Goal: Entertainment & Leisure: Consume media (video, audio)

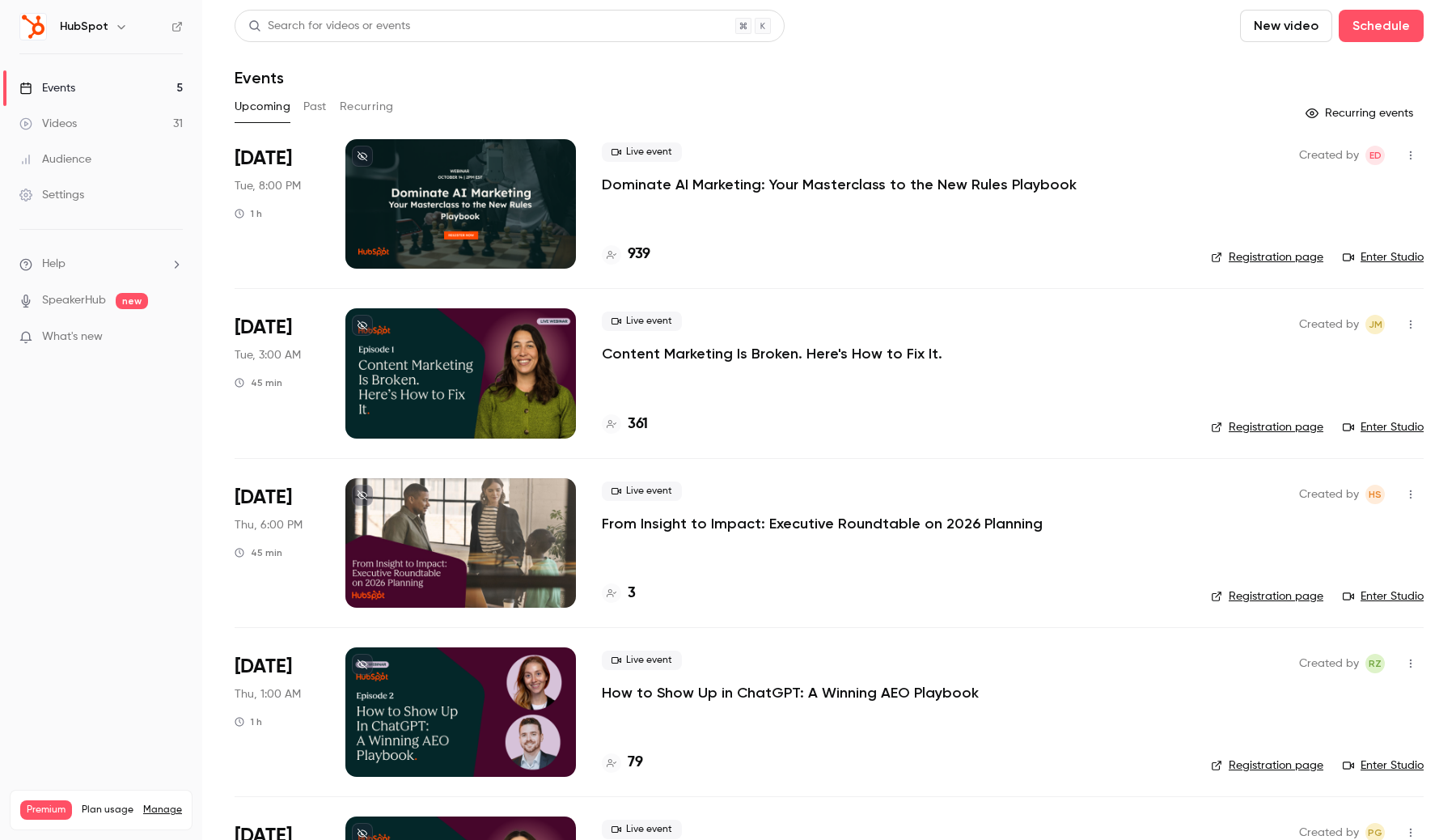
click at [122, 34] on button "button" at bounding box center [122, 27] width 20 height 20
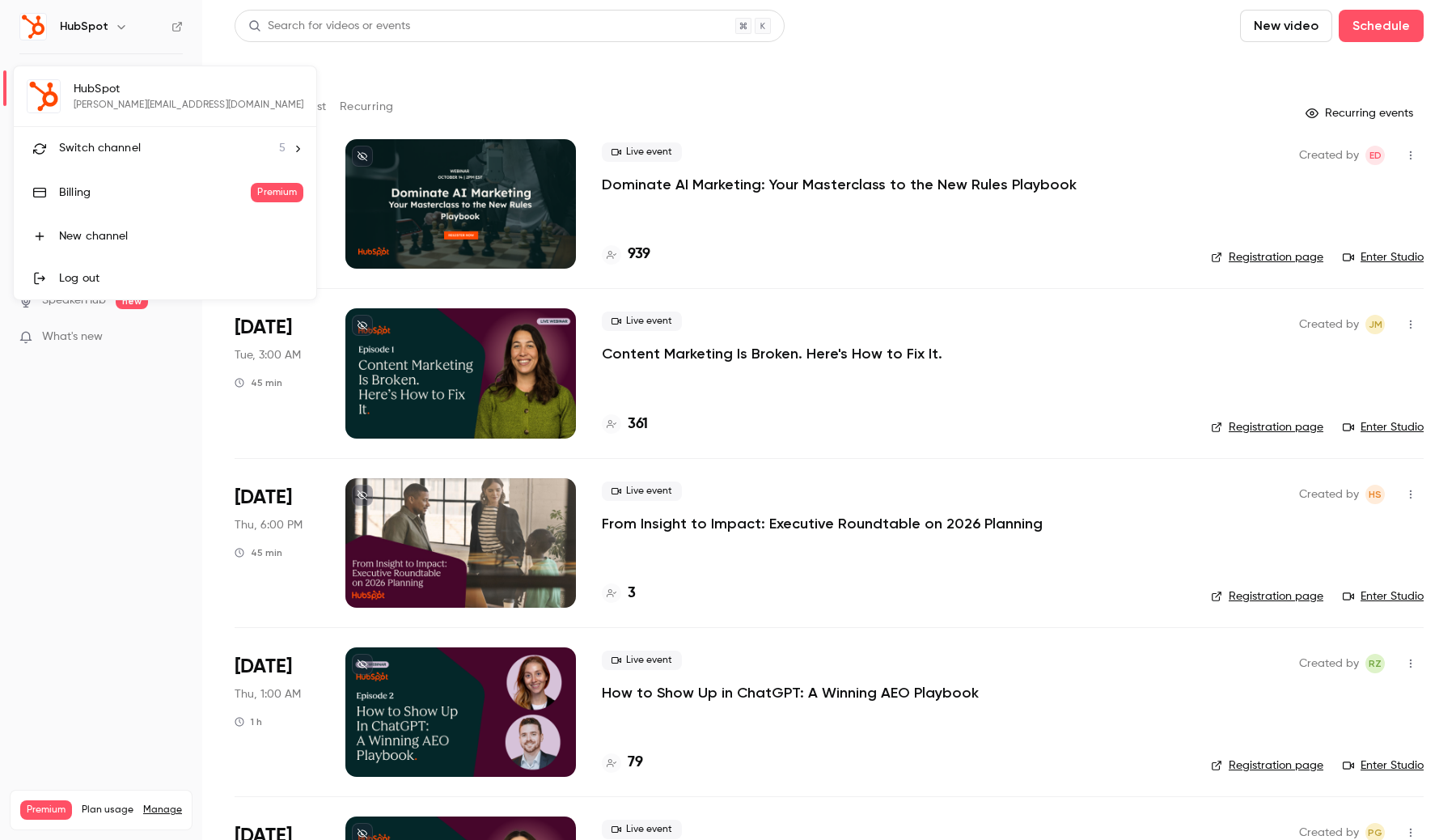
click at [344, 99] on div at bounding box center [728, 420] width 1456 height 840
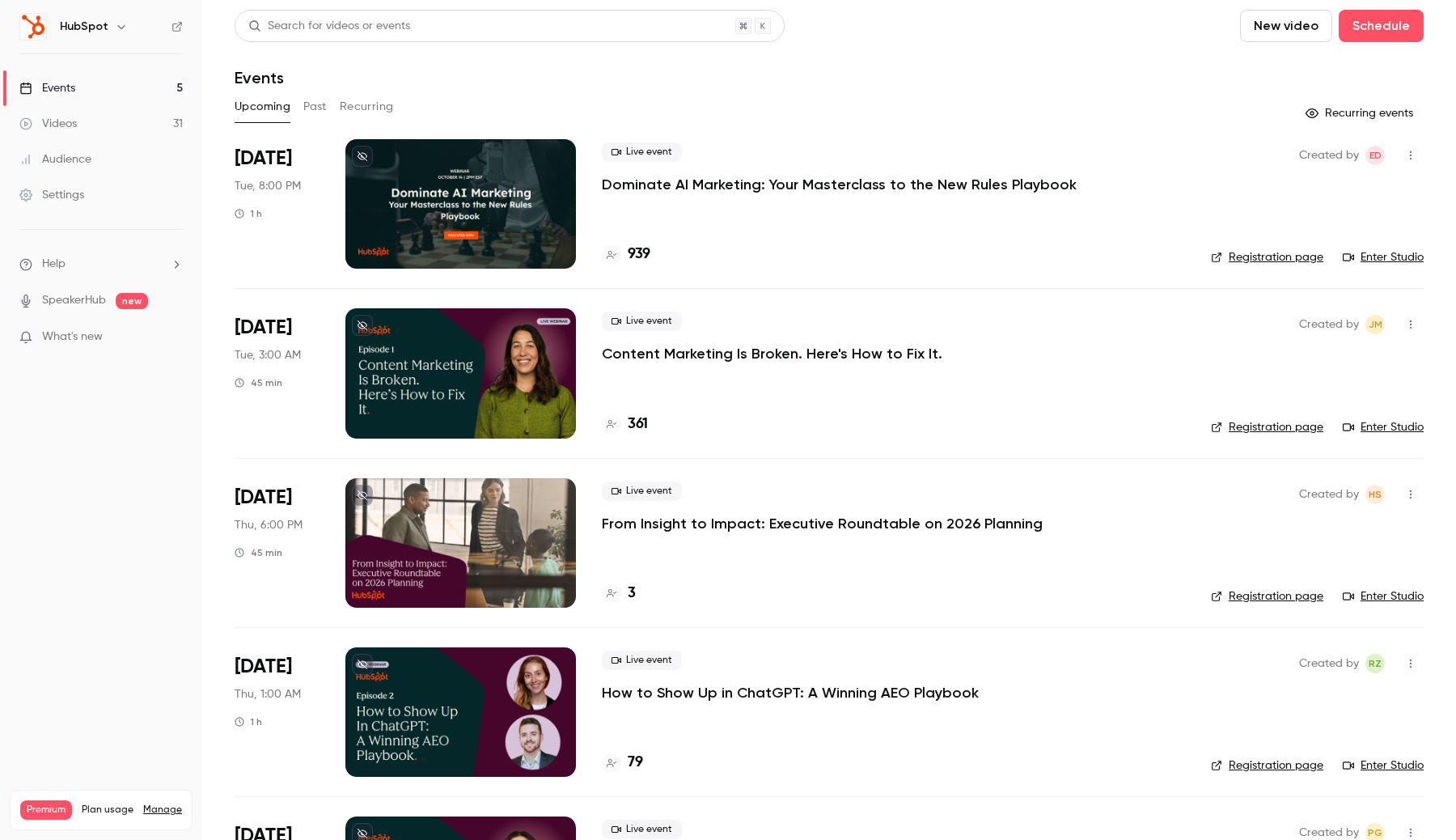
click at [147, 124] on link "Videos 31" at bounding box center [101, 123] width 202 height 35
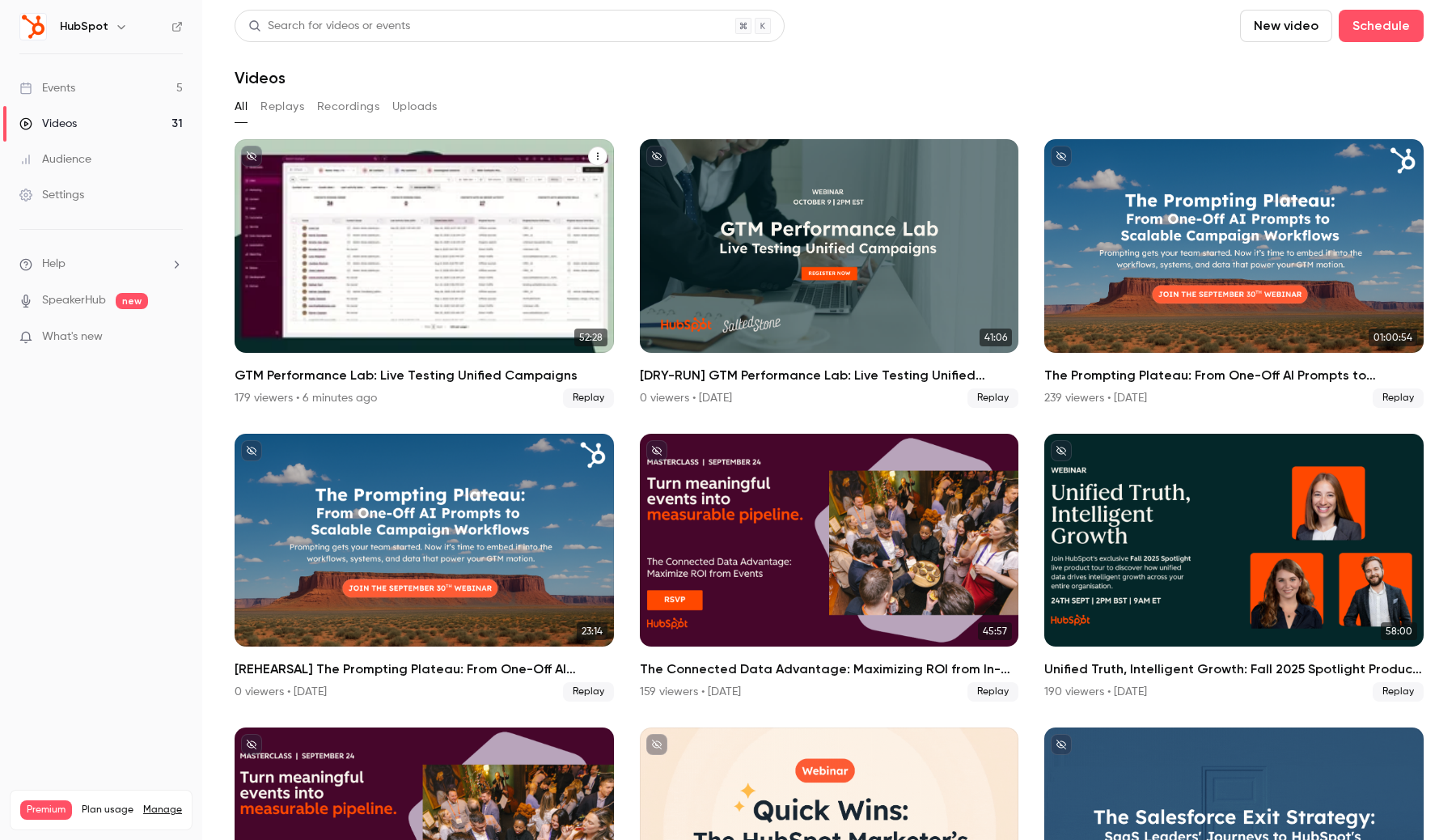
click at [471, 293] on div "GTM Performance Lab: Live Testing Unified Campaigns" at bounding box center [424, 245] width 380 height 214
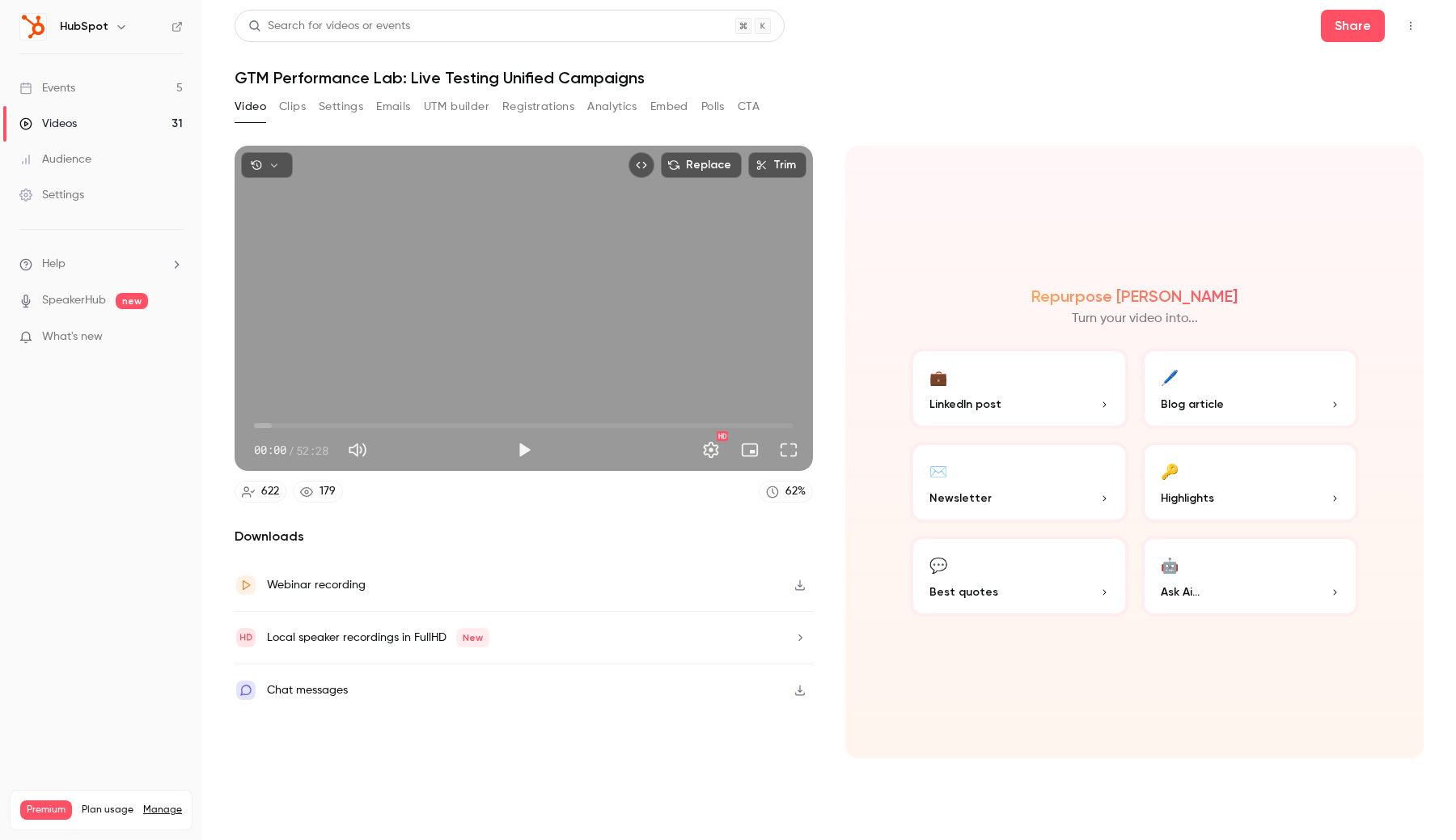
drag, startPoint x: 720, startPoint y: 68, endPoint x: 738, endPoint y: 129, distance: 63.6
click at [738, 129] on div "Search for videos or events Share GTM Performance Lab: Live Testing Unified Cam…" at bounding box center [829, 420] width 1189 height 820
click at [763, 421] on span "49:33" at bounding box center [524, 425] width 539 height 26
click at [771, 425] on span "49:33" at bounding box center [524, 425] width 539 height 26
click at [774, 425] on span "50:20" at bounding box center [771, 425] width 5 height 5
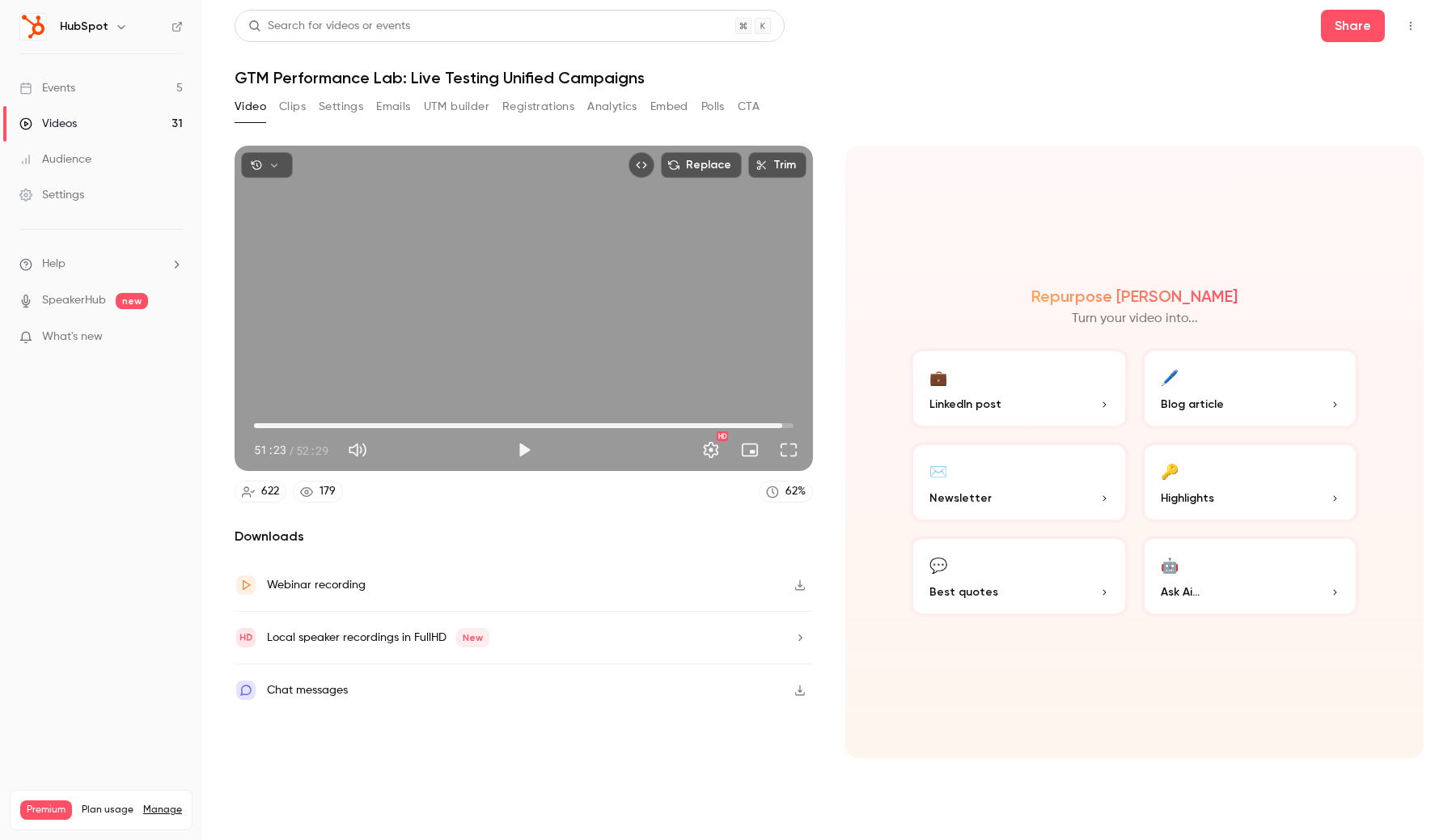
click at [782, 425] on span "51:23" at bounding box center [781, 425] width 5 height 5
drag, startPoint x: 776, startPoint y: 425, endPoint x: 794, endPoint y: 422, distance: 18.2
click at [793, 423] on span "52:20" at bounding box center [791, 425] width 5 height 5
drag, startPoint x: 794, startPoint y: 422, endPoint x: 776, endPoint y: 423, distance: 18.0
click at [776, 423] on span "50:46" at bounding box center [775, 425] width 5 height 5
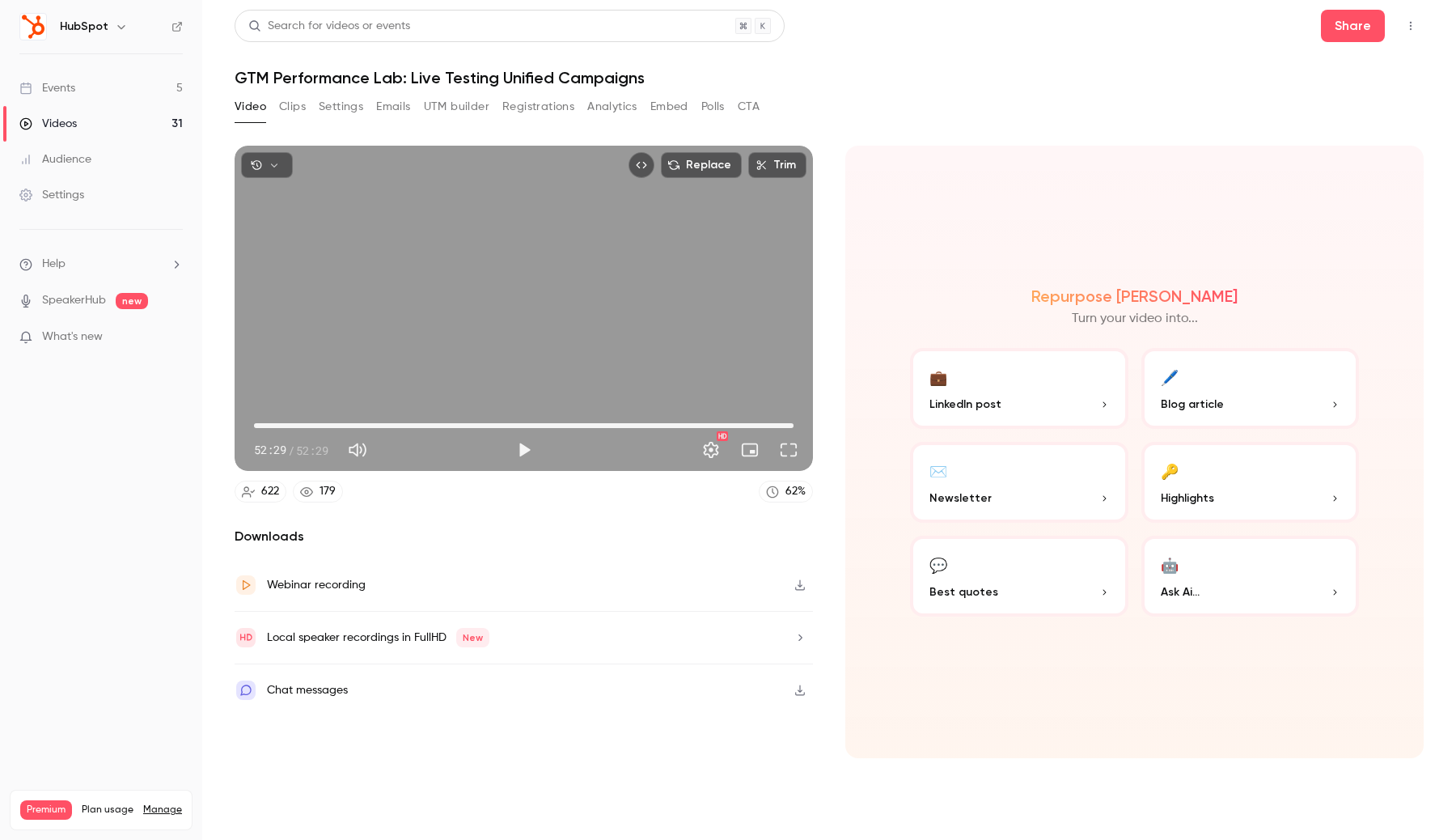
drag, startPoint x: 776, startPoint y: 423, endPoint x: 803, endPoint y: 420, distance: 27.2
click at [803, 420] on div "52:29 52:29 / 52:29 HD" at bounding box center [523, 437] width 578 height 68
click at [513, 447] on button "Play" at bounding box center [524, 450] width 32 height 32
click at [781, 426] on span "51:19" at bounding box center [524, 425] width 539 height 26
click at [520, 454] on button "Pause" at bounding box center [524, 450] width 32 height 32
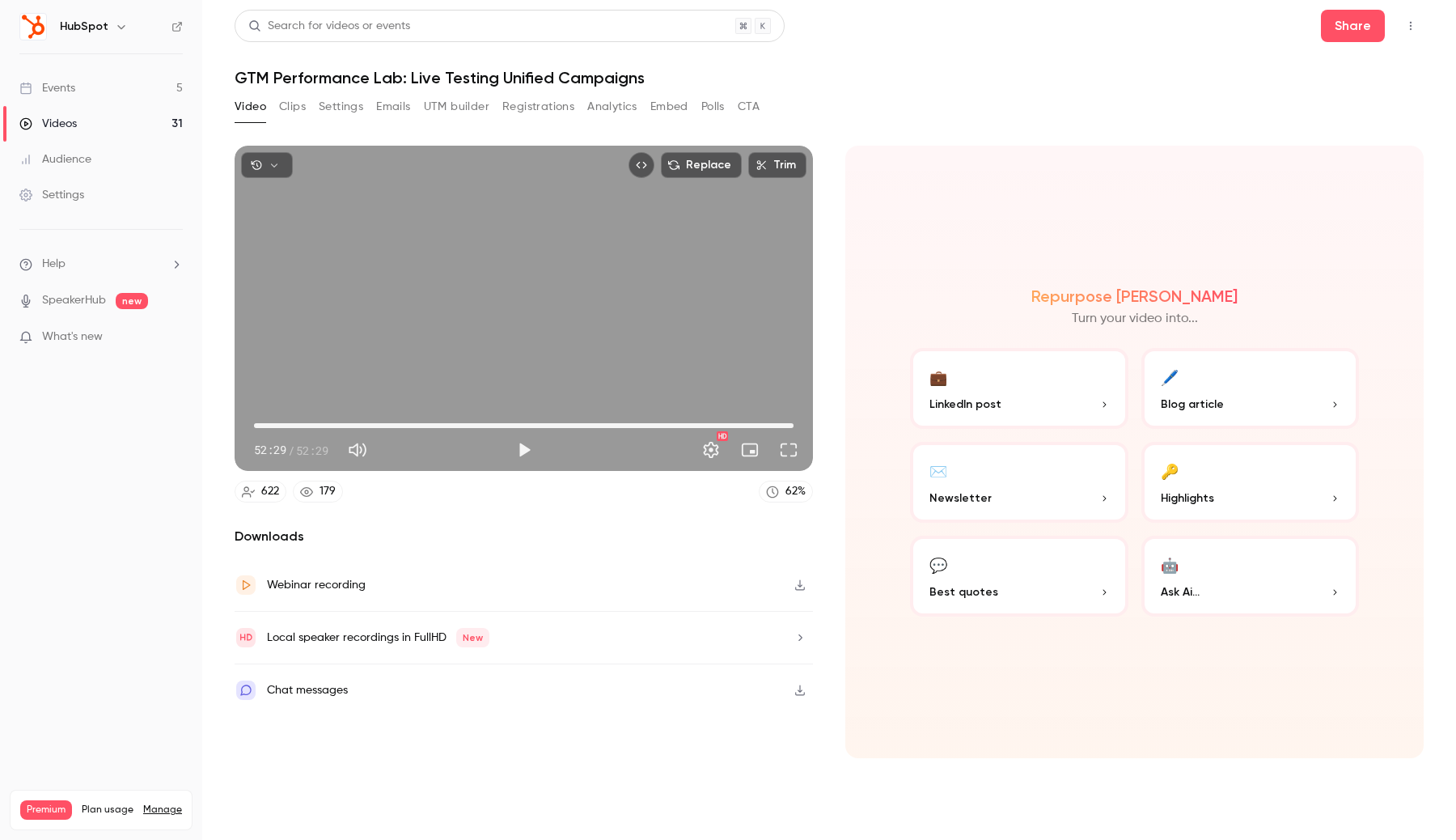
drag, startPoint x: 787, startPoint y: 422, endPoint x: 810, endPoint y: 423, distance: 23.0
click at [810, 423] on div "52:29 52:29 / 52:29 HD" at bounding box center [523, 437] width 578 height 68
drag, startPoint x: 794, startPoint y: 427, endPoint x: 782, endPoint y: 427, distance: 12.0
click at [782, 427] on span "51:23" at bounding box center [781, 425] width 5 height 5
click at [776, 427] on span "50:46" at bounding box center [775, 425] width 5 height 5
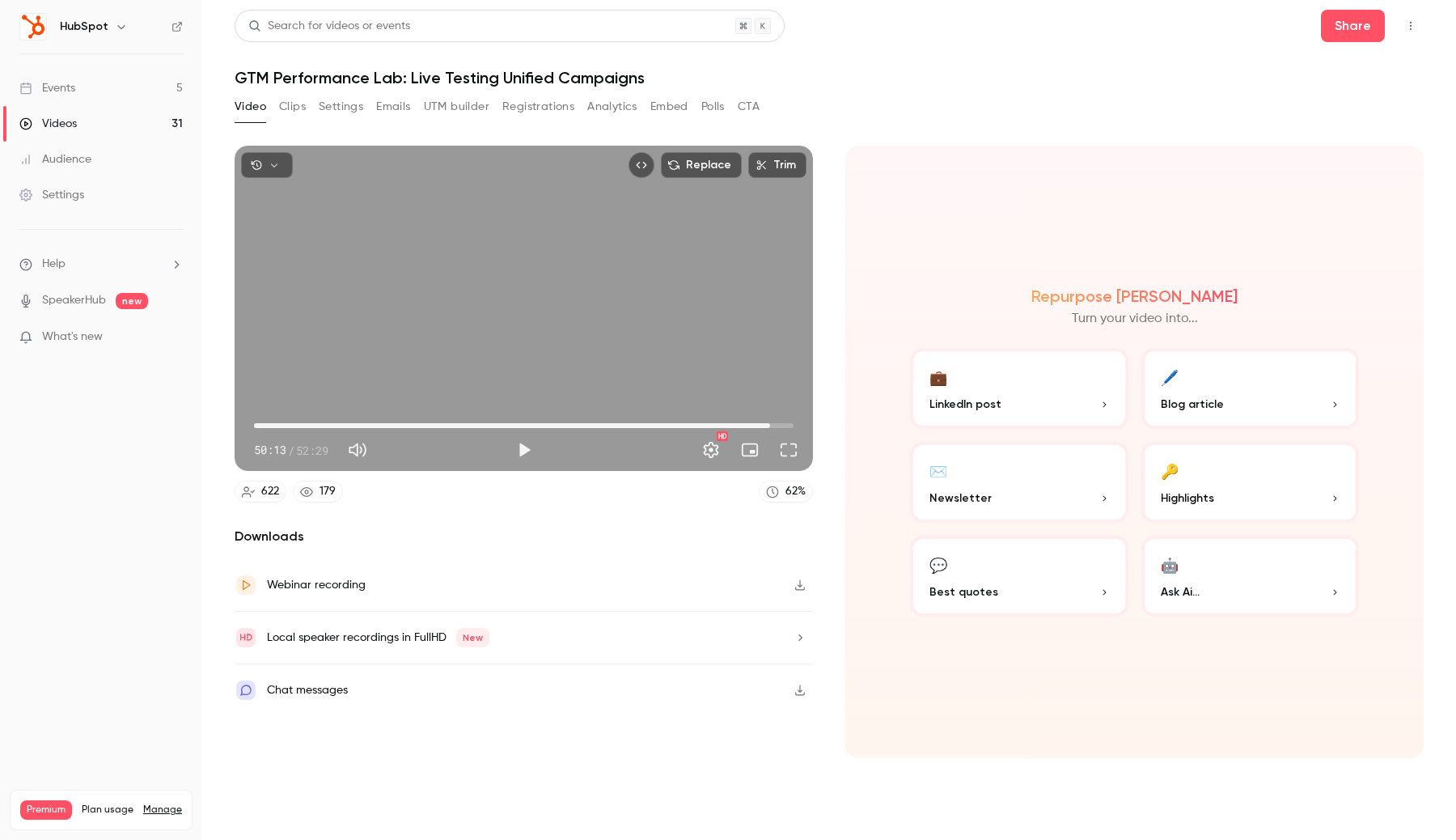
drag, startPoint x: 779, startPoint y: 427, endPoint x: 770, endPoint y: 427, distance: 9.0
click at [770, 427] on span "50:13" at bounding box center [769, 425] width 5 height 5
type input "******"
drag, startPoint x: 770, startPoint y: 427, endPoint x: 788, endPoint y: 427, distance: 18.0
click at [788, 427] on span "52:01" at bounding box center [788, 425] width 5 height 5
